Goal: Task Accomplishment & Management: Complete application form

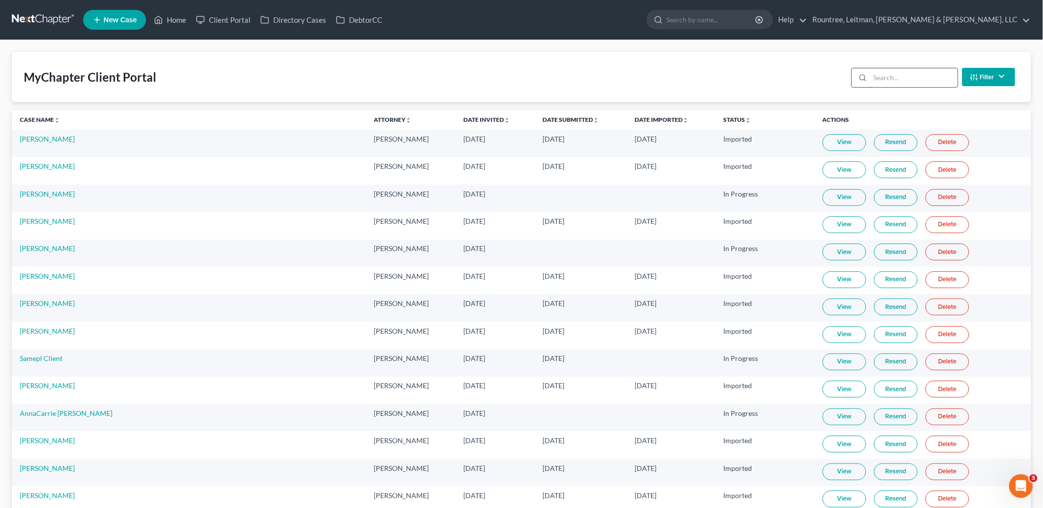
drag, startPoint x: 920, startPoint y: 87, endPoint x: 905, endPoint y: 80, distance: 16.4
click at [917, 85] on div "Filter Status Filter... Invited In Progress Ready To Review Reviewed Imported S…" at bounding box center [934, 77] width 172 height 26
drag, startPoint x: 905, startPoint y: 80, endPoint x: 900, endPoint y: 82, distance: 5.6
click at [900, 82] on input "search" at bounding box center [914, 77] width 88 height 19
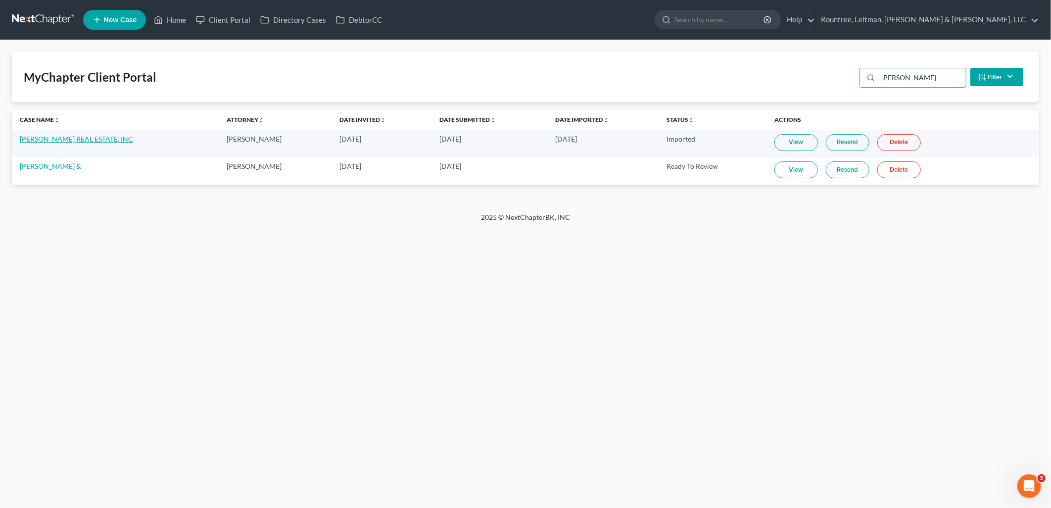
type input "[PERSON_NAME]"
click at [45, 140] on link "[PERSON_NAME] REAL ESTATE, INC" at bounding box center [76, 139] width 113 height 8
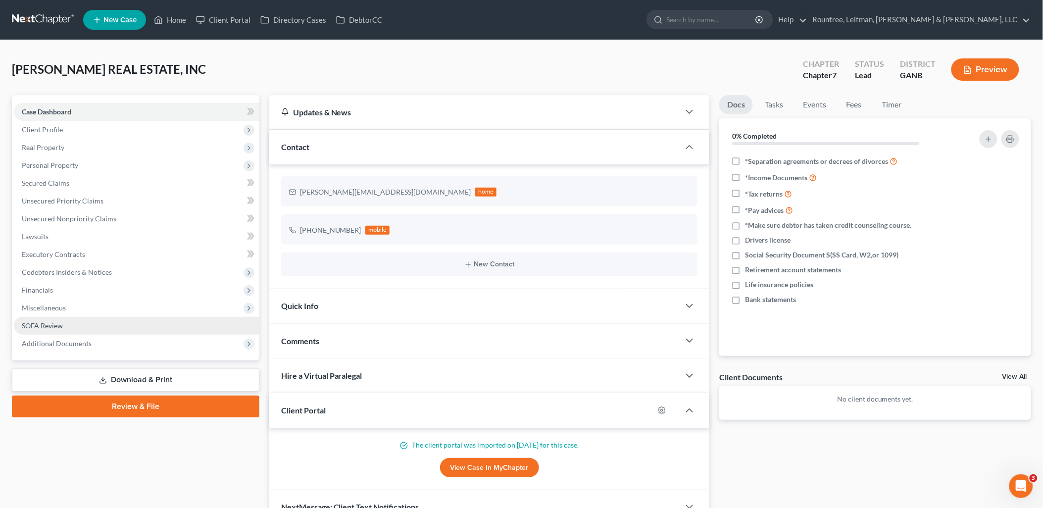
click at [72, 321] on link "SOFA Review" at bounding box center [137, 326] width 246 height 18
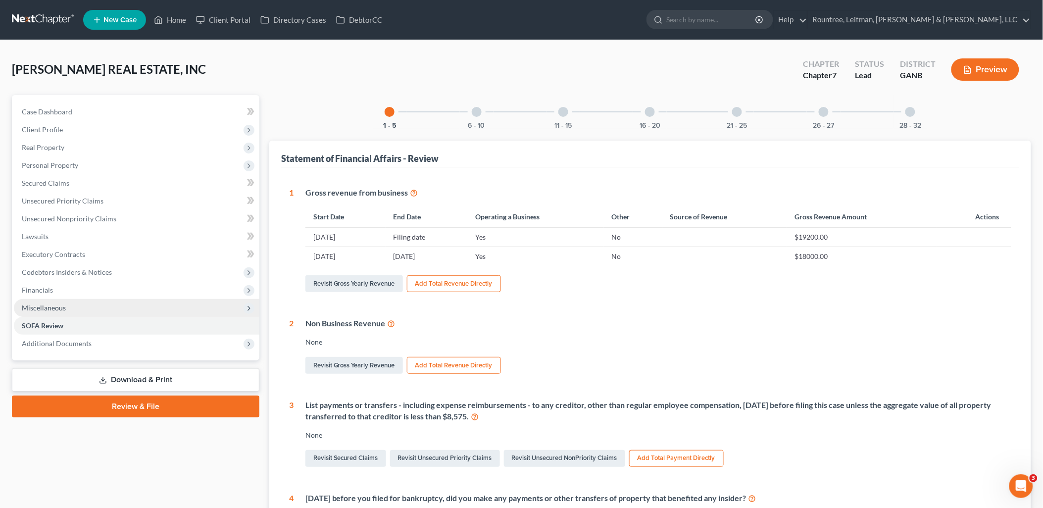
click at [72, 305] on span "Miscellaneous" at bounding box center [137, 308] width 246 height 18
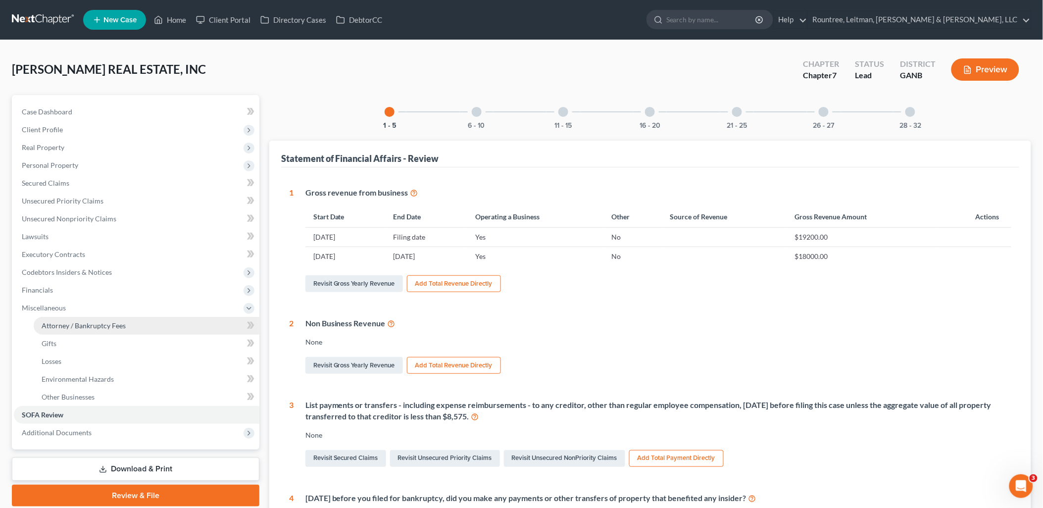
click at [101, 323] on span "Attorney / Bankruptcy Fees" at bounding box center [84, 325] width 84 height 8
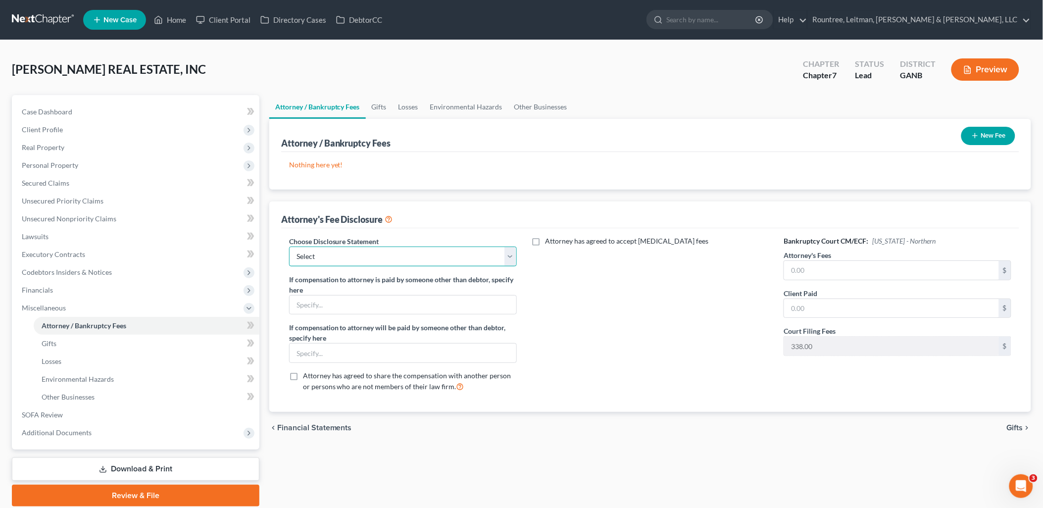
click at [473, 260] on select "Select Star Chain Chapter 13 - Hourly Chapter 11 Chapter 13 Disclosure Statemen…" at bounding box center [403, 257] width 228 height 20
select select "4"
click at [289, 247] on select "Select Star Chain Chapter 13 - Hourly Chapter 11 Chapter 13 Disclosure Statemen…" at bounding box center [403, 257] width 228 height 20
click at [994, 137] on button "New Fee" at bounding box center [988, 136] width 54 height 18
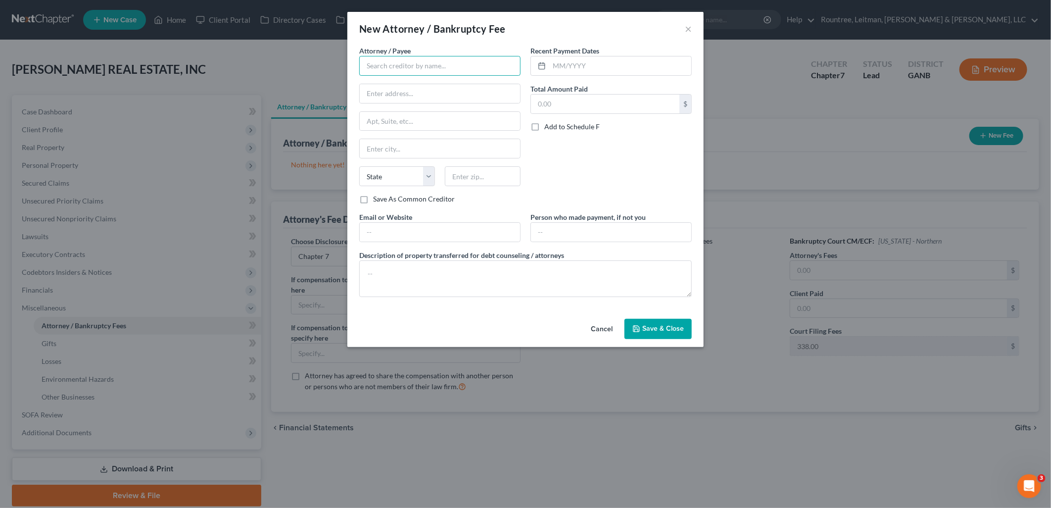
click at [464, 71] on input "text" at bounding box center [439, 66] width 161 height 20
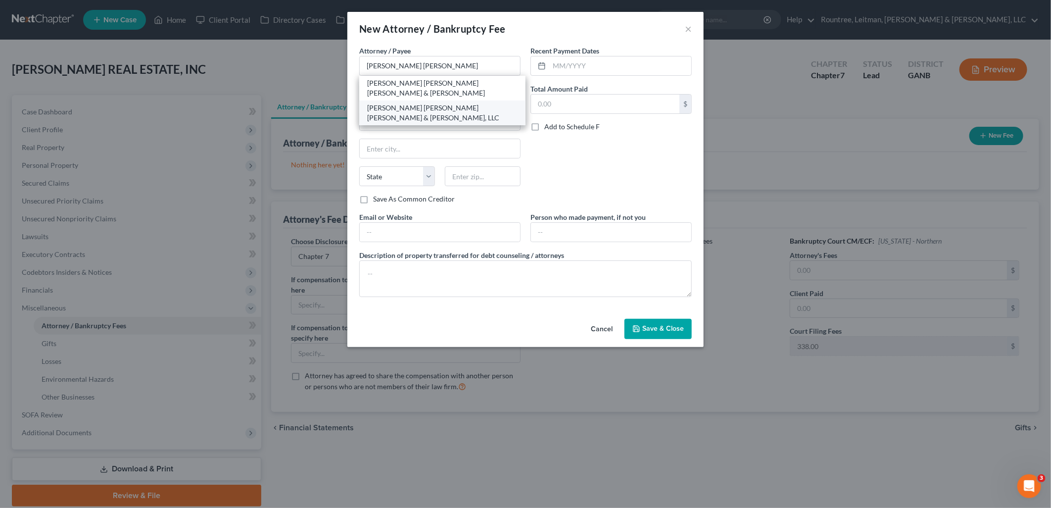
click at [446, 103] on div "[PERSON_NAME] [PERSON_NAME] [PERSON_NAME] & [PERSON_NAME], LLC" at bounding box center [442, 113] width 150 height 20
type input "[PERSON_NAME] [PERSON_NAME] [PERSON_NAME] & [PERSON_NAME], LLC"
type input "[STREET_ADDRESS][PERSON_NAME]"
type input "Suite 350"
type input "[GEOGRAPHIC_DATA]"
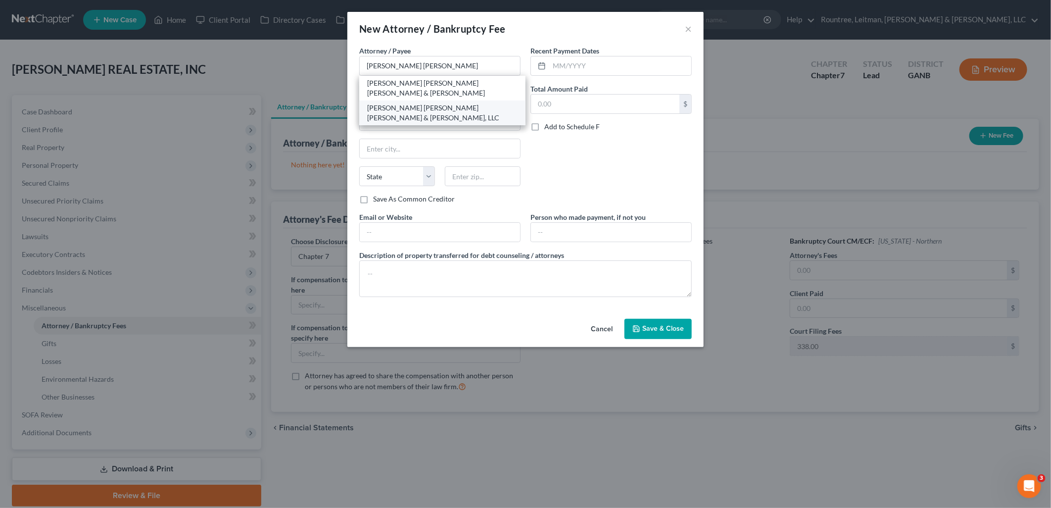
select select "10"
type input "30329"
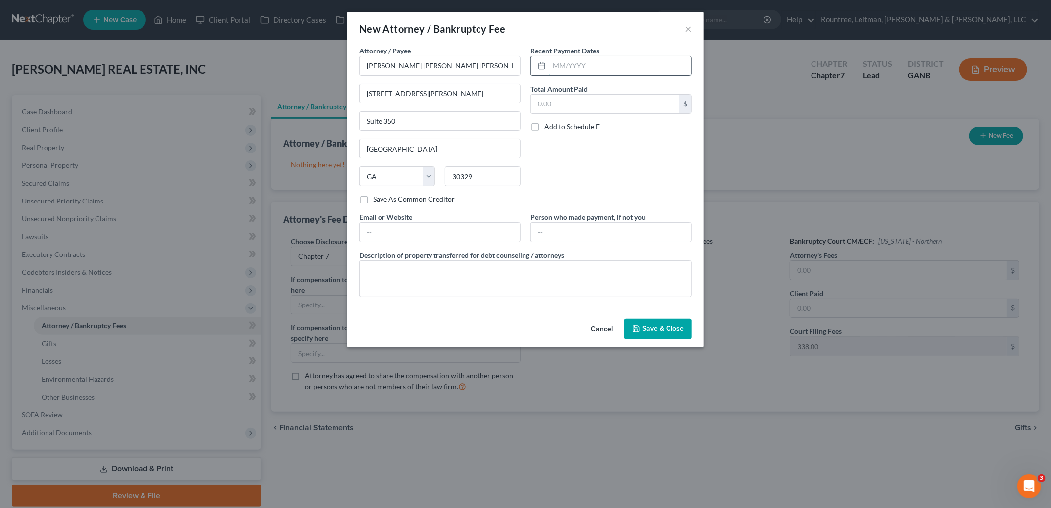
click at [594, 66] on input "text" at bounding box center [621, 65] width 142 height 19
drag, startPoint x: 624, startPoint y: 70, endPoint x: 630, endPoint y: 70, distance: 5.4
click at [624, 70] on input "text" at bounding box center [621, 65] width 142 height 19
type input "06/2025"
click at [615, 111] on input "text" at bounding box center [605, 104] width 149 height 19
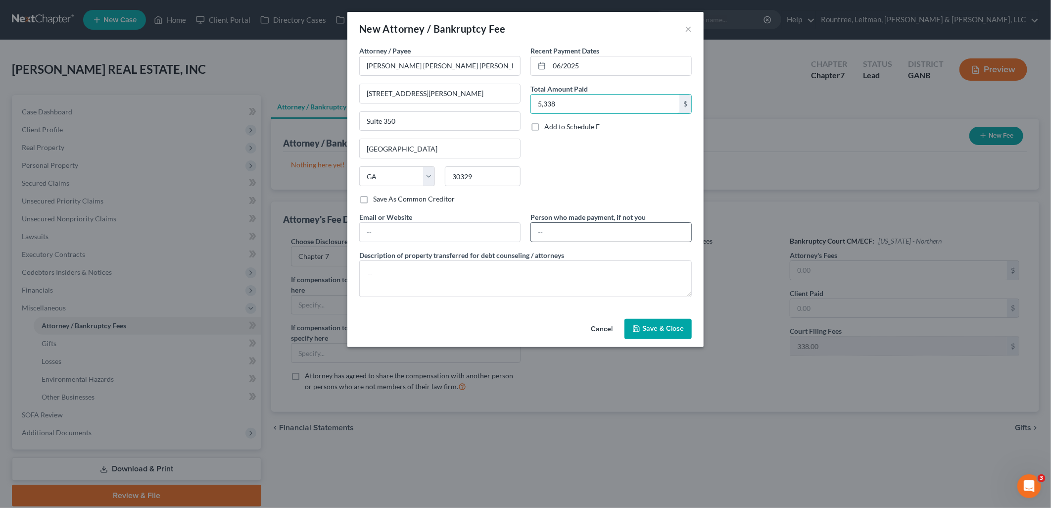
type input "5,338"
click at [591, 236] on input "text" at bounding box center [611, 232] width 160 height 19
type input "[PERSON_NAME]"
click at [480, 233] on input "text" at bounding box center [440, 232] width 160 height 19
type input "[URL][DOMAIN_NAME]"
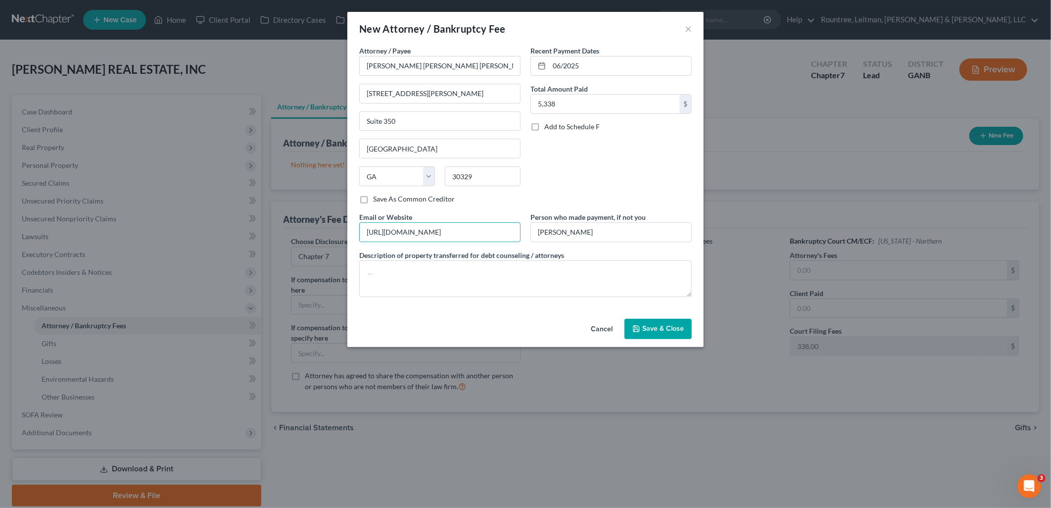
click at [656, 329] on span "Save & Close" at bounding box center [664, 329] width 42 height 8
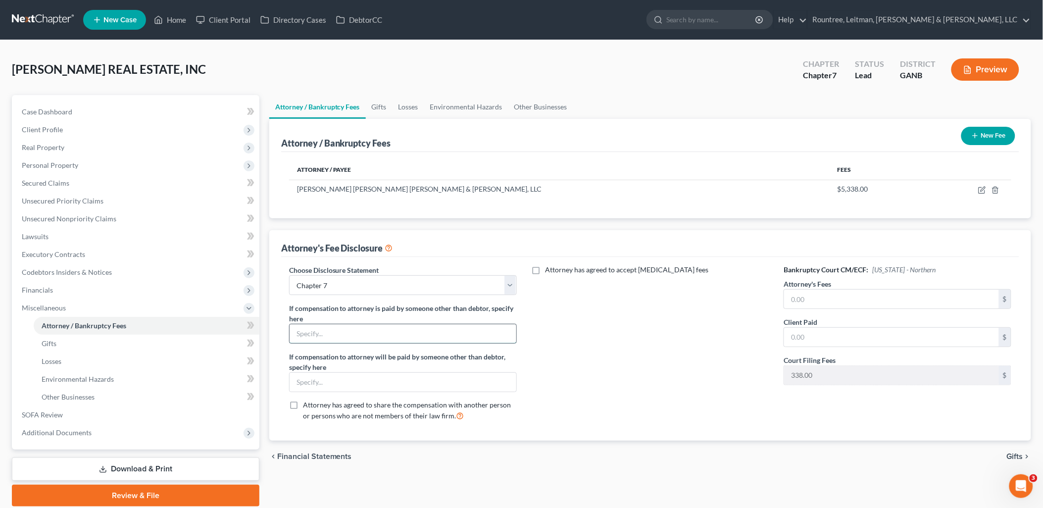
click at [450, 329] on input "text" at bounding box center [403, 333] width 227 height 19
type input "[PERSON_NAME]"
click at [829, 293] on input "text" at bounding box center [891, 299] width 215 height 19
type input "5,000"
click at [844, 336] on input "text" at bounding box center [891, 337] width 215 height 19
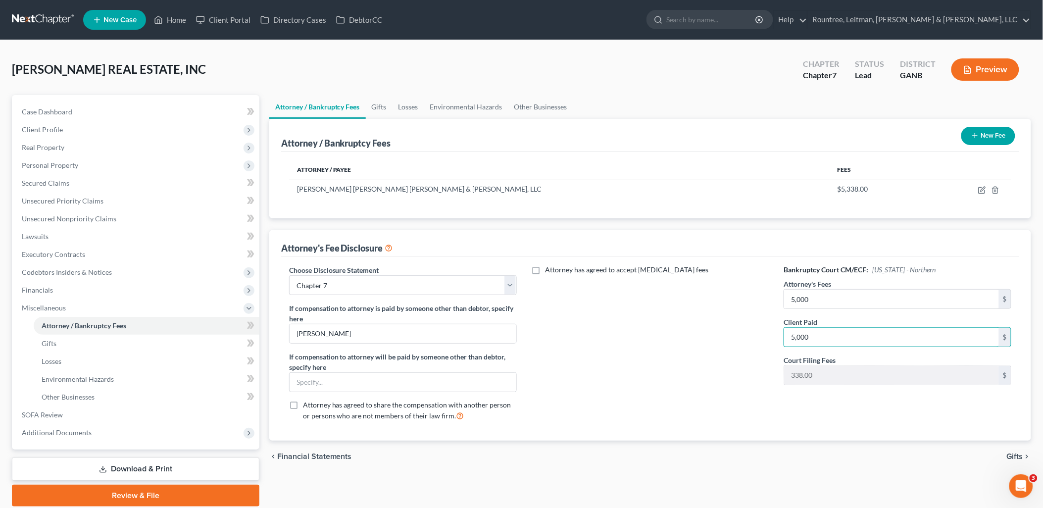
type input "5,000"
click at [709, 352] on div "Attorney has agreed to accept [MEDICAL_DATA] fees" at bounding box center [651, 347] width 248 height 164
click at [55, 345] on span "Gifts" at bounding box center [49, 343] width 15 height 8
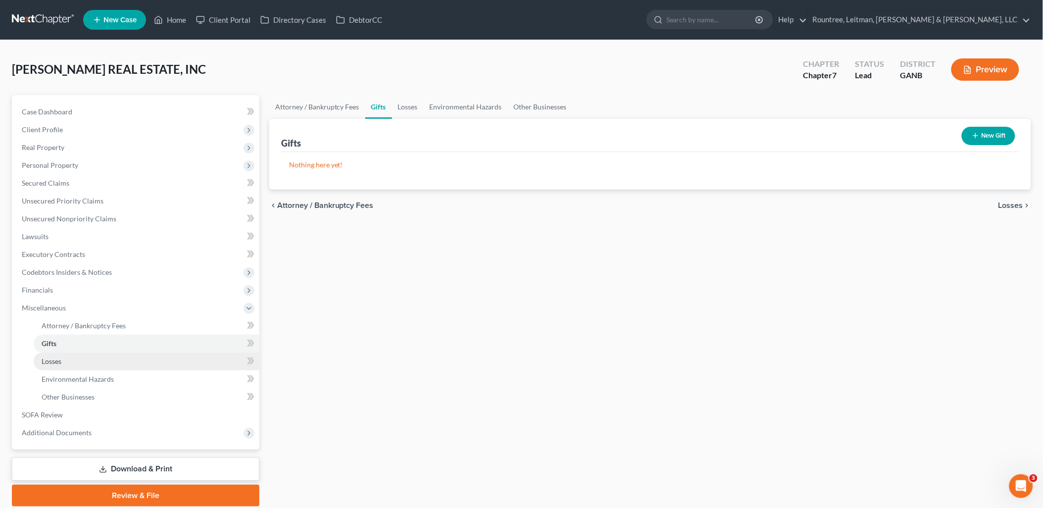
click at [65, 358] on link "Losses" at bounding box center [147, 361] width 226 height 18
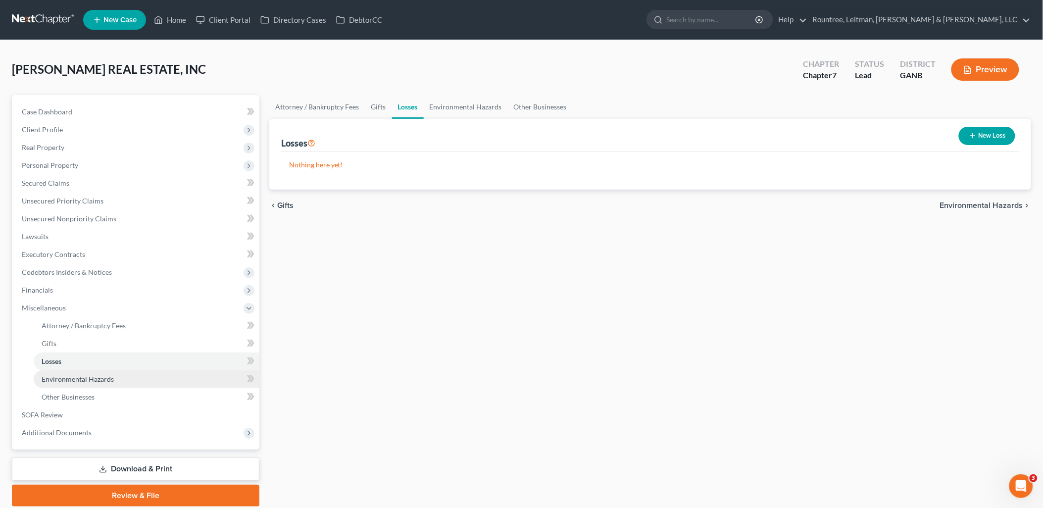
click at [67, 379] on span "Environmental Hazards" at bounding box center [78, 379] width 72 height 8
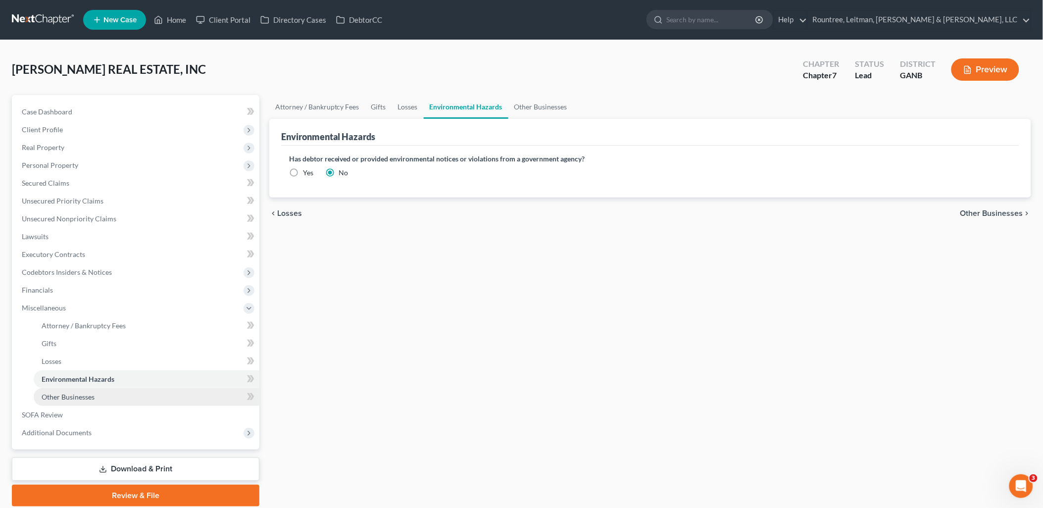
click at [70, 393] on span "Other Businesses" at bounding box center [68, 397] width 53 height 8
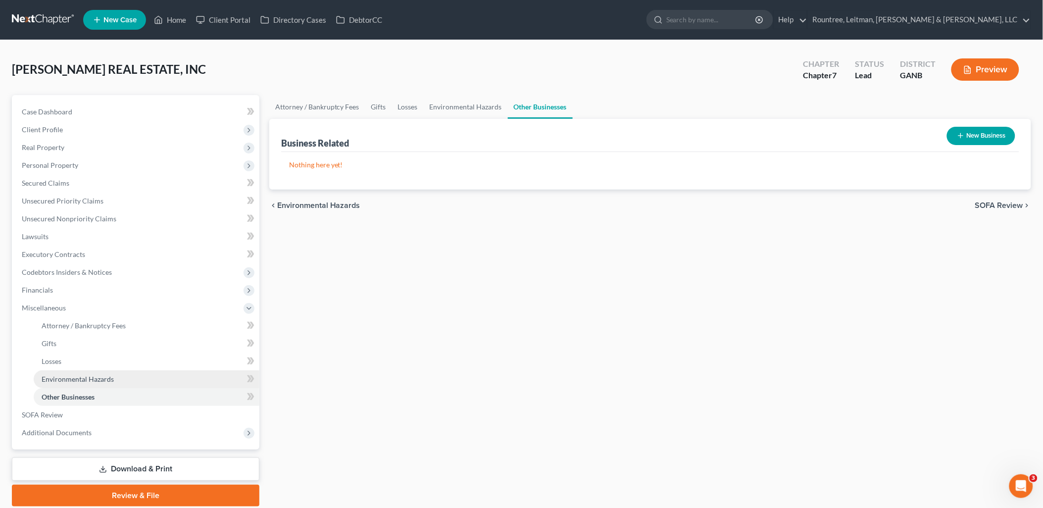
click at [83, 373] on link "Environmental Hazards" at bounding box center [147, 379] width 226 height 18
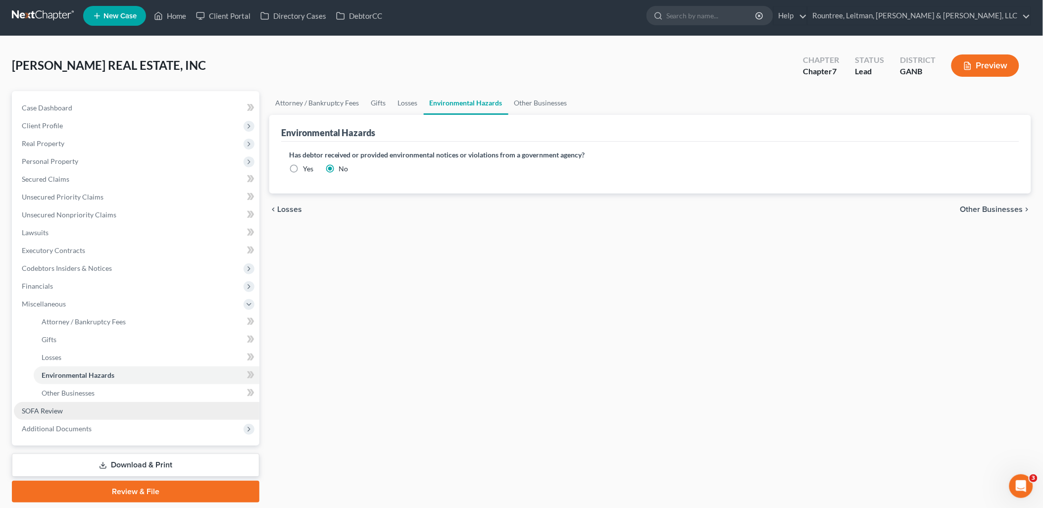
scroll to position [35, 0]
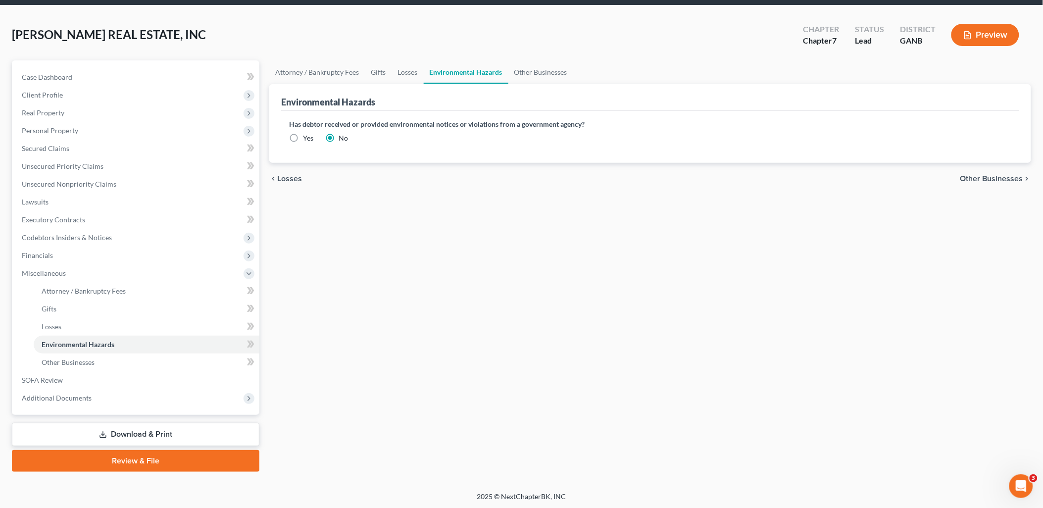
click at [149, 434] on link "Download & Print" at bounding box center [136, 434] width 248 height 23
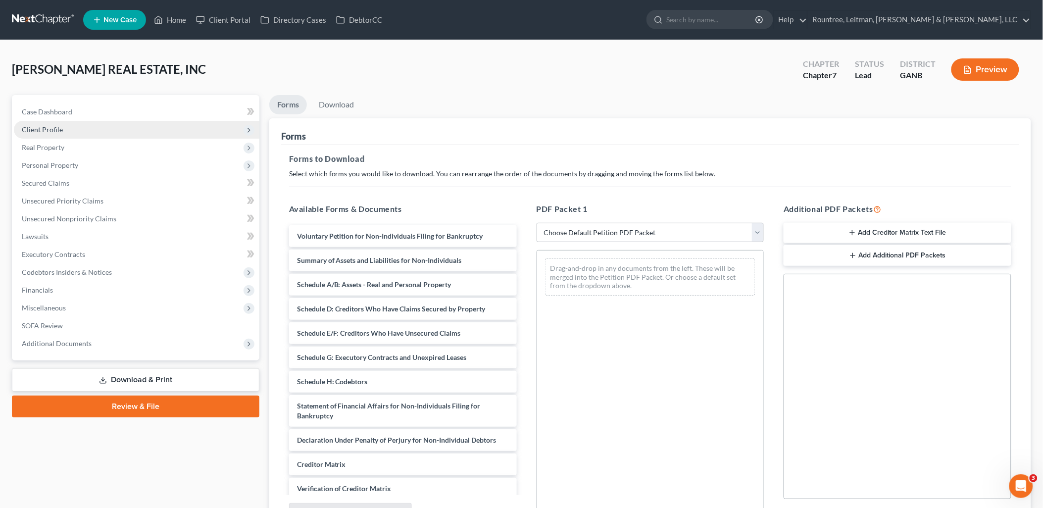
click at [100, 123] on span "Client Profile" at bounding box center [137, 130] width 246 height 18
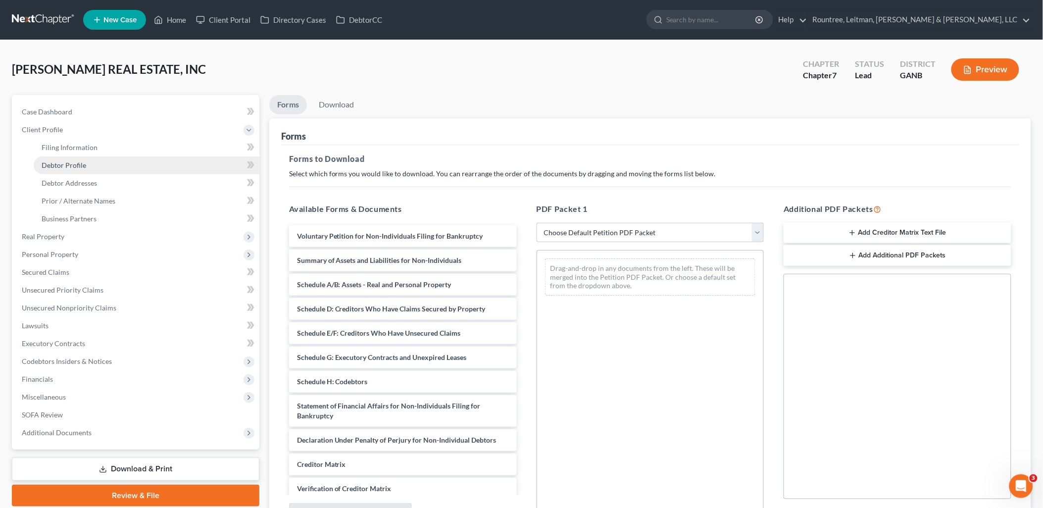
click at [83, 165] on span "Debtor Profile" at bounding box center [64, 165] width 45 height 8
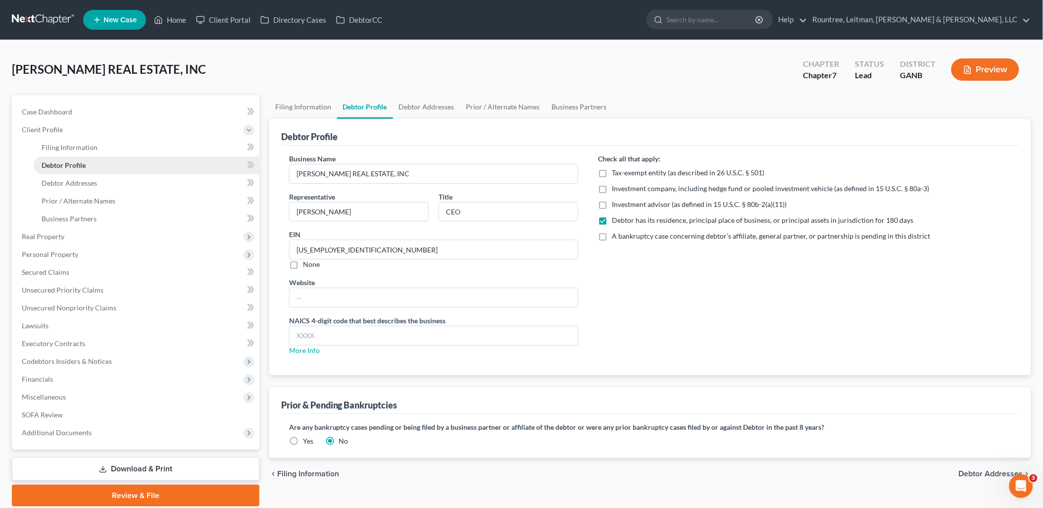
radio input "true"
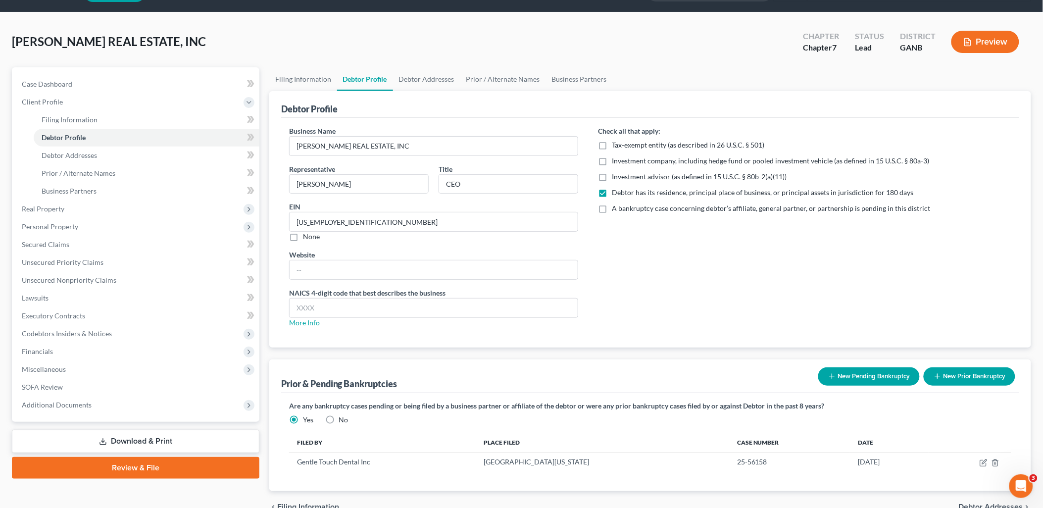
scroll to position [80, 0]
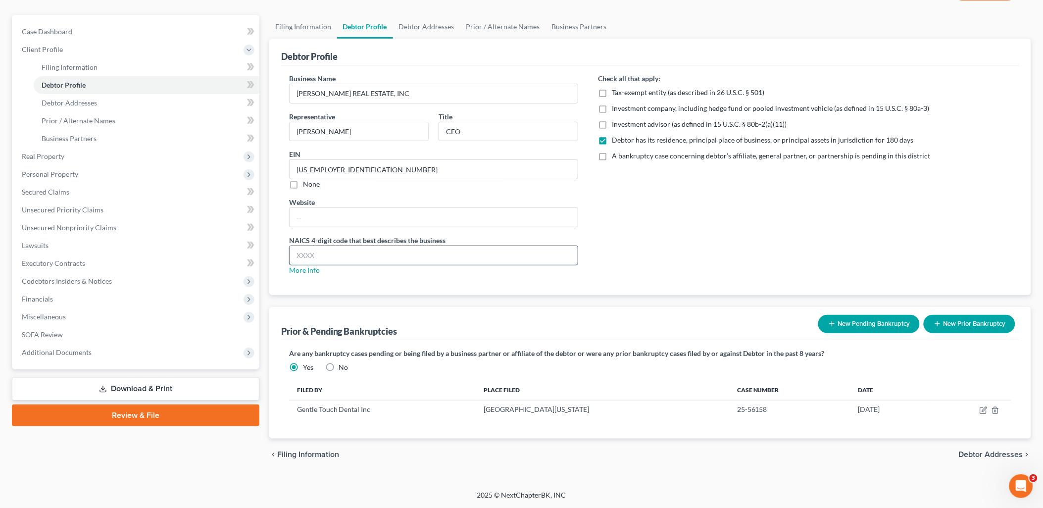
click at [397, 255] on input "text" at bounding box center [434, 255] width 289 height 19
type input "5313"
click at [681, 223] on div "Check all that apply: Tax-exempt entity (as described in 26 U.S.C. § 501) Inves…" at bounding box center [804, 178] width 433 height 210
click at [199, 385] on link "Download & Print" at bounding box center [136, 388] width 248 height 23
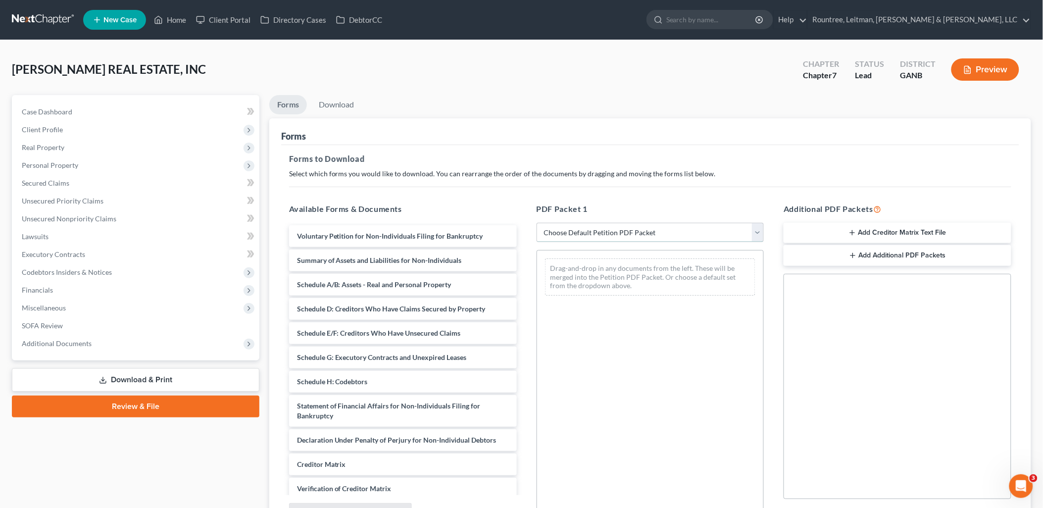
click at [602, 223] on select "Choose Default Petition PDF Packet Complete Bankruptcy Petition (all forms and …" at bounding box center [651, 233] width 228 height 20
select select "5"
click at [537, 223] on select "Choose Default Petition PDF Packet Complete Bankruptcy Petition (all forms and …" at bounding box center [651, 233] width 228 height 20
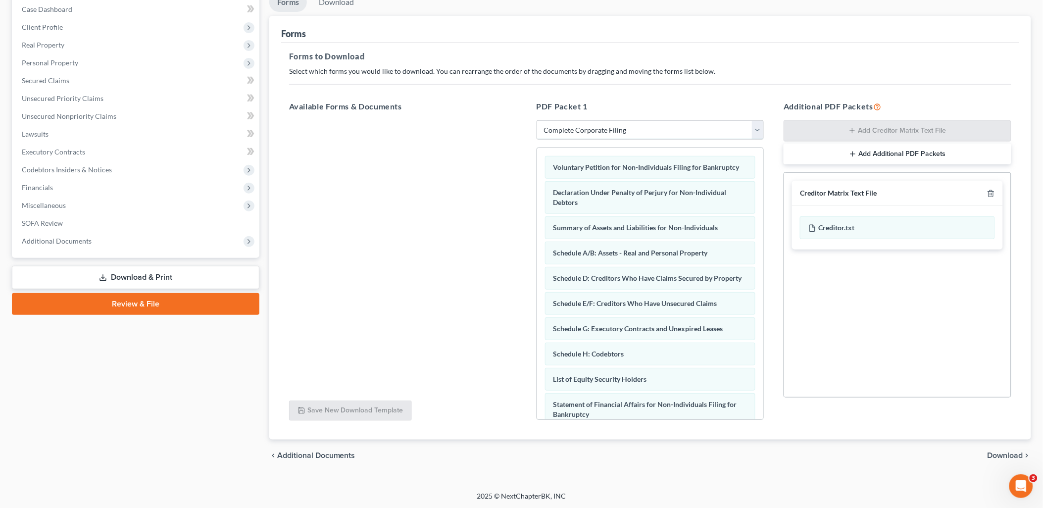
scroll to position [103, 0]
click at [1002, 452] on span "Download" at bounding box center [1006, 455] width 36 height 8
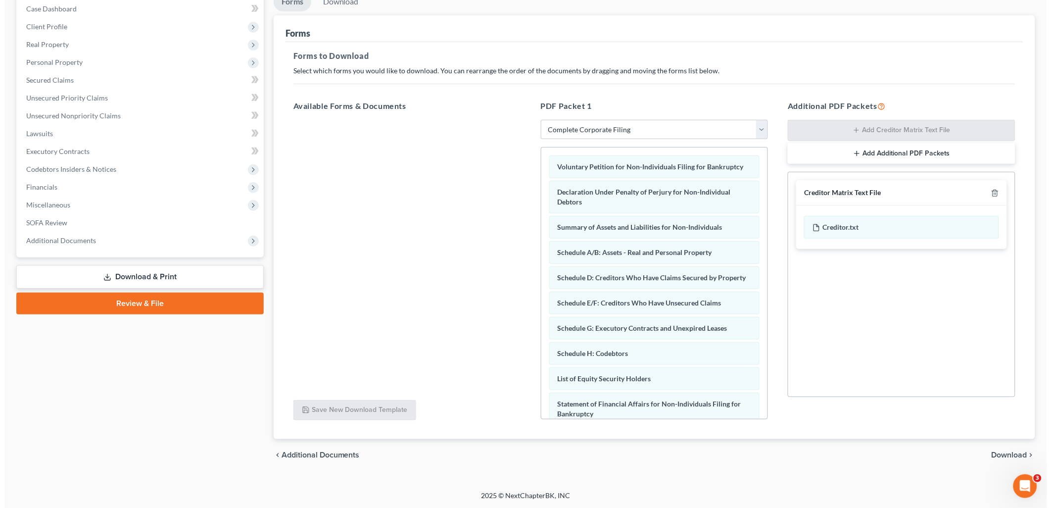
scroll to position [0, 0]
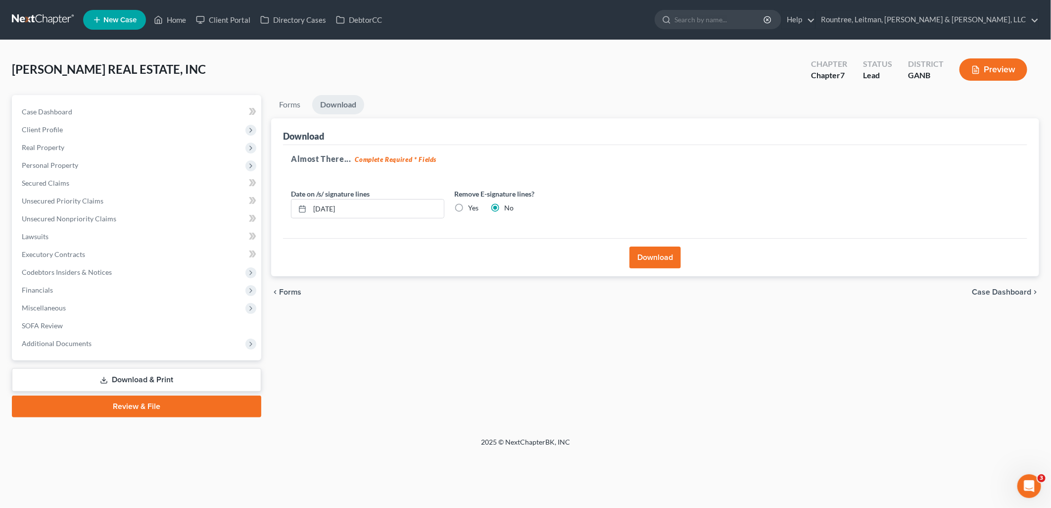
click at [664, 257] on button "Download" at bounding box center [655, 258] width 51 height 22
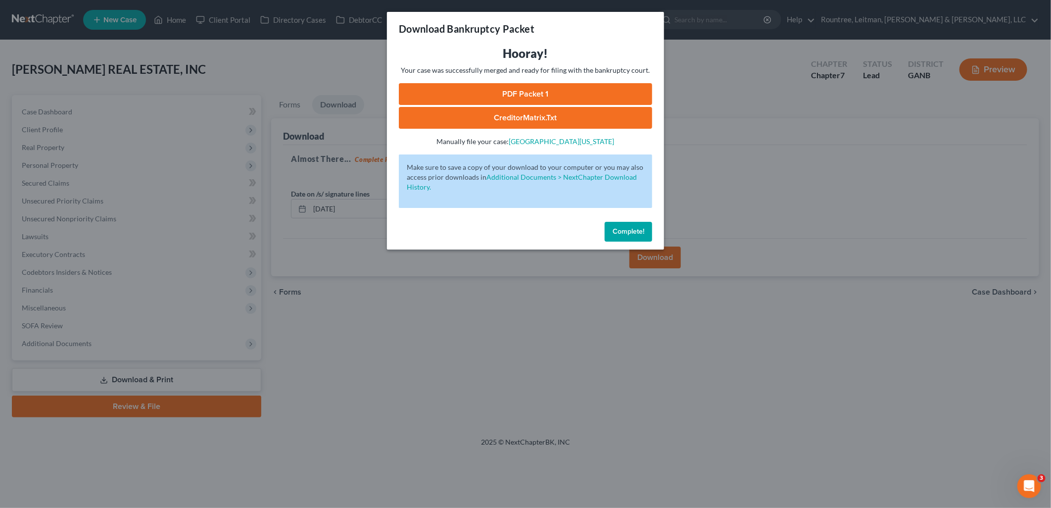
click at [548, 88] on link "PDF Packet 1" at bounding box center [525, 94] width 253 height 22
